Goal: Task Accomplishment & Management: Manage account settings

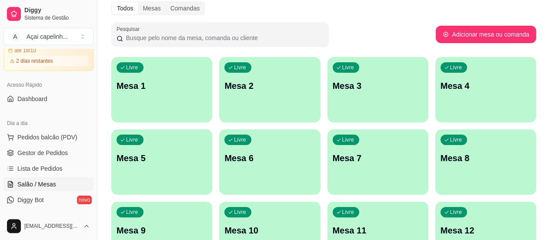
scroll to position [44, 0]
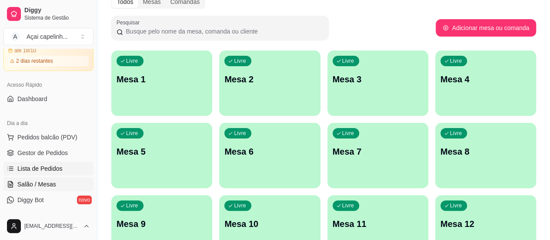
click at [38, 166] on span "Lista de Pedidos" at bounding box center [39, 168] width 45 height 9
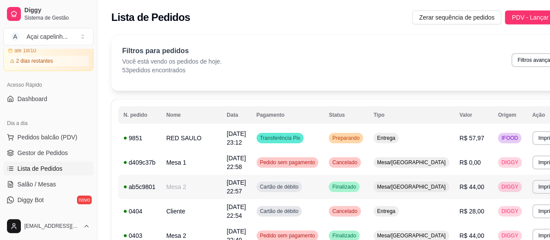
scroll to position [44, 0]
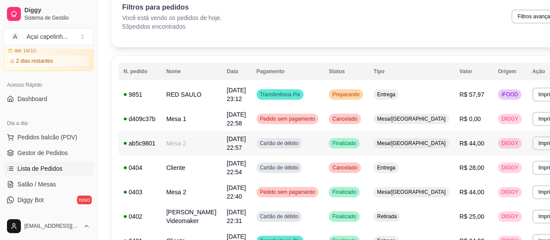
click at [279, 143] on span "Cartão de débito" at bounding box center [279, 143] width 42 height 7
click at [455, 140] on td "R$ 44,00" at bounding box center [474, 143] width 39 height 24
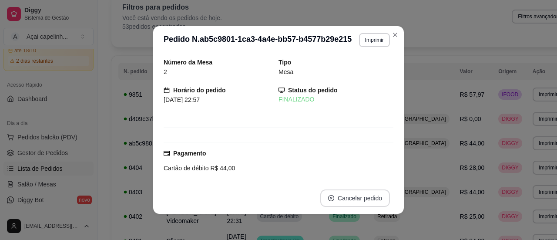
click at [348, 193] on button "Cancelar pedido" at bounding box center [355, 197] width 70 height 17
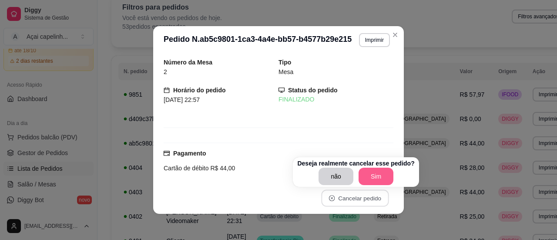
click at [379, 177] on button "Sim" at bounding box center [376, 176] width 35 height 17
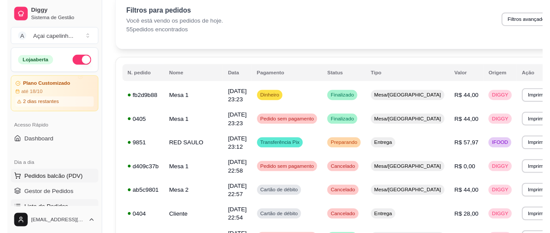
scroll to position [0, 0]
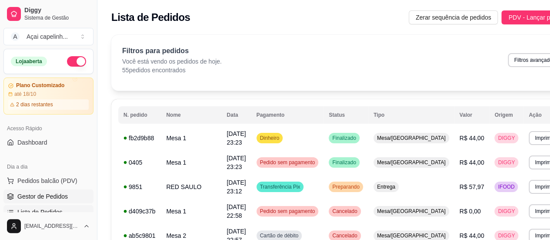
click at [52, 201] on link "Gestor de Pedidos" at bounding box center [48, 196] width 90 height 14
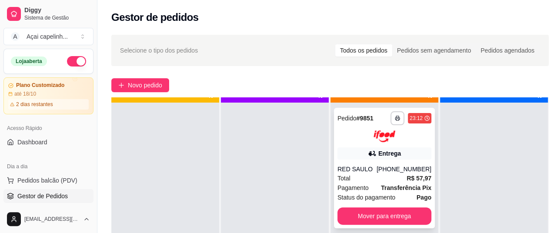
scroll to position [24, 0]
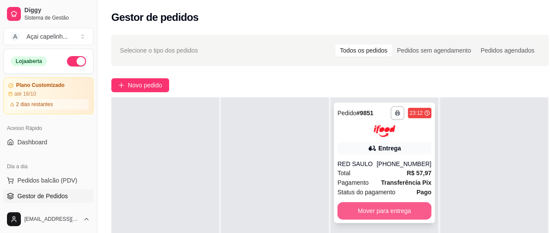
click at [388, 206] on button "Mover para entrega" at bounding box center [385, 210] width 94 height 17
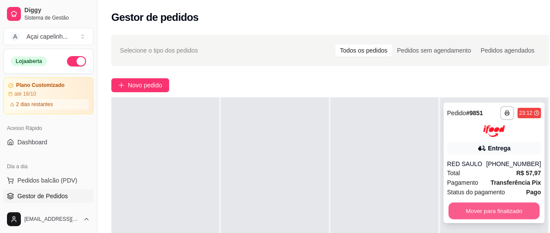
click at [476, 214] on button "Mover para finalizado" at bounding box center [494, 210] width 91 height 17
